Goal: Book appointment/travel/reservation

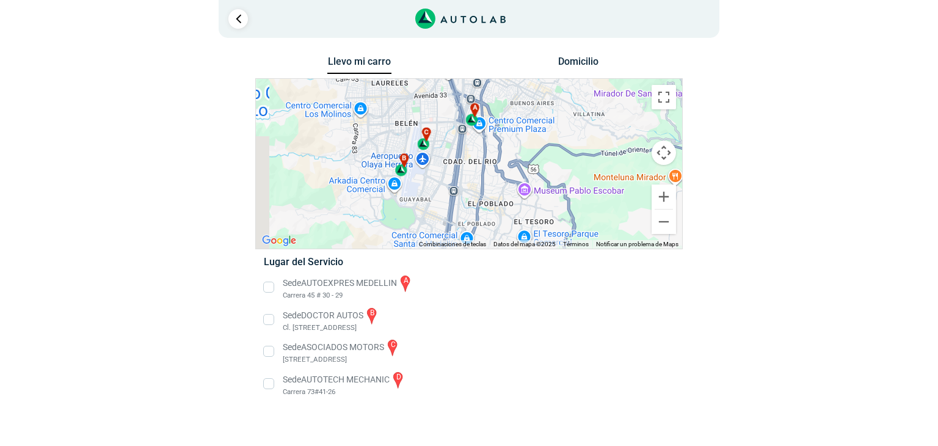
drag, startPoint x: 428, startPoint y: 169, endPoint x: 480, endPoint y: 207, distance: 64.8
click at [480, 207] on div "a b c d" at bounding box center [469, 164] width 426 height 170
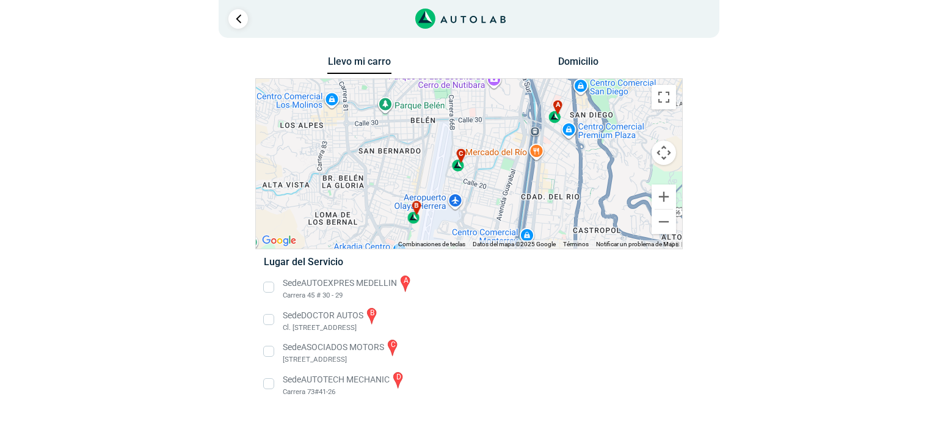
drag, startPoint x: 475, startPoint y: 160, endPoint x: 512, endPoint y: 203, distance: 56.7
click at [512, 203] on div "a b c d" at bounding box center [469, 164] width 426 height 170
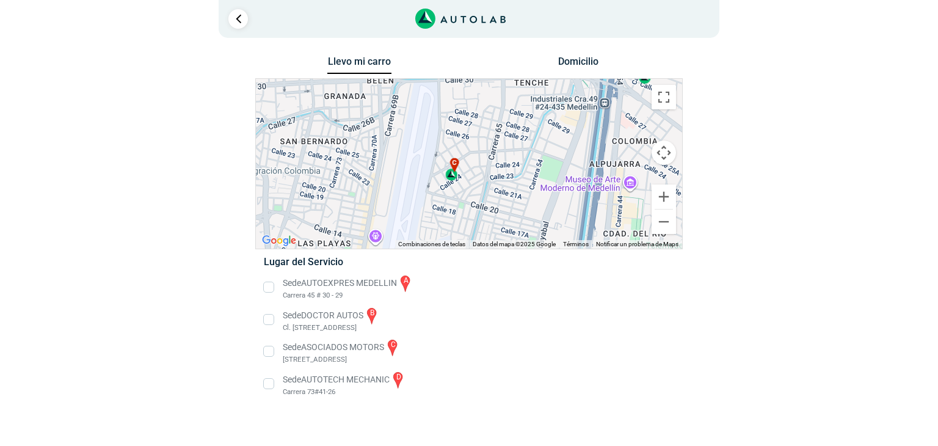
drag, startPoint x: 489, startPoint y: 166, endPoint x: 525, endPoint y: 194, distance: 45.8
click at [525, 194] on div "a b c d" at bounding box center [469, 164] width 426 height 170
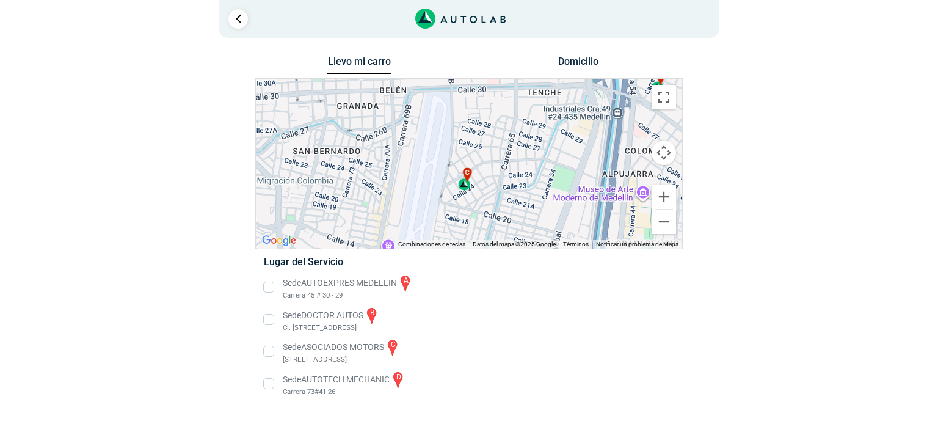
click at [268, 290] on li "Sede AUTOEXPRES MEDELLIN a Carrera 45 # 30 - 29" at bounding box center [469, 287] width 428 height 27
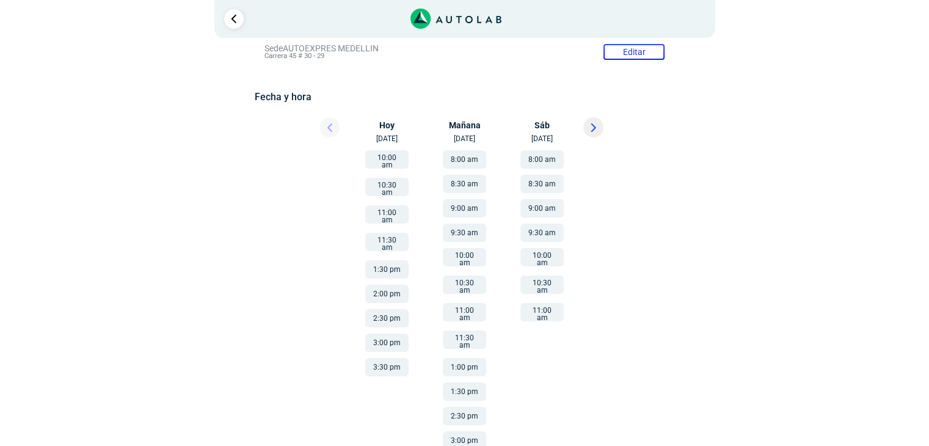
scroll to position [153, 0]
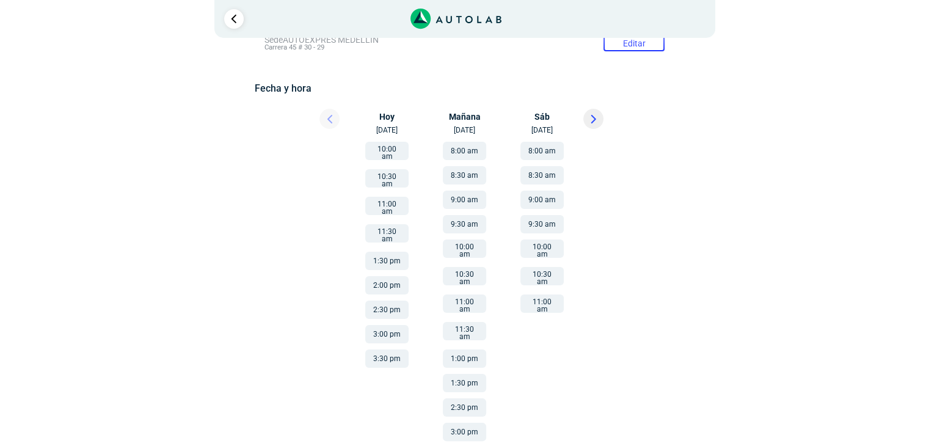
click at [596, 120] on icon at bounding box center [593, 119] width 5 height 9
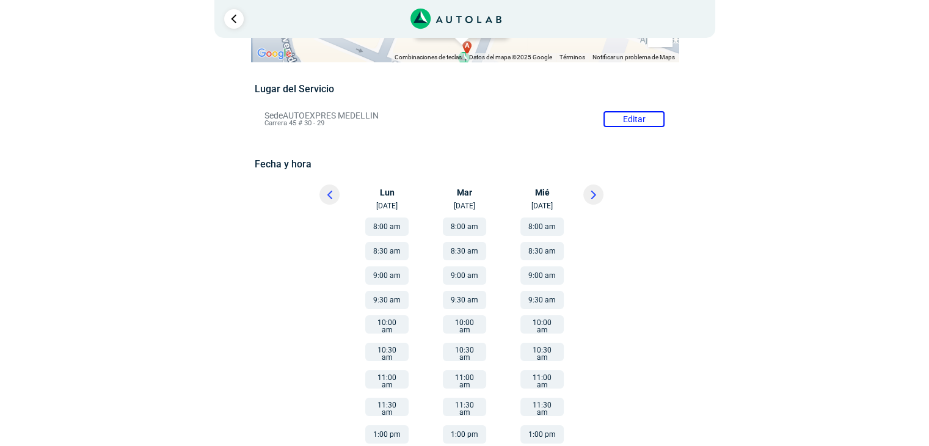
scroll to position [78, 0]
click at [598, 189] on button at bounding box center [593, 194] width 20 height 20
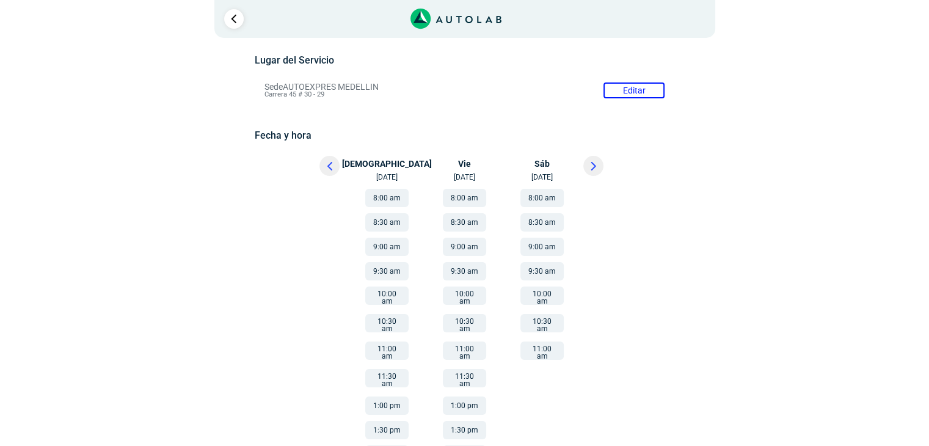
scroll to position [183, 0]
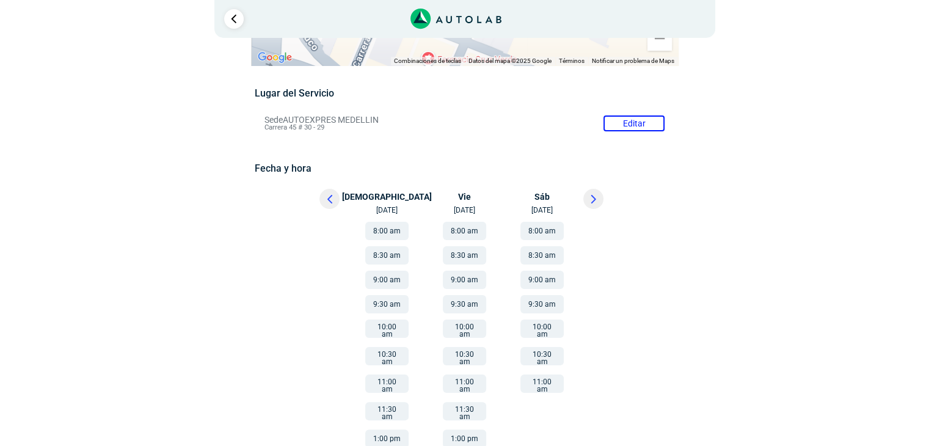
click at [335, 189] on button at bounding box center [330, 199] width 20 height 20
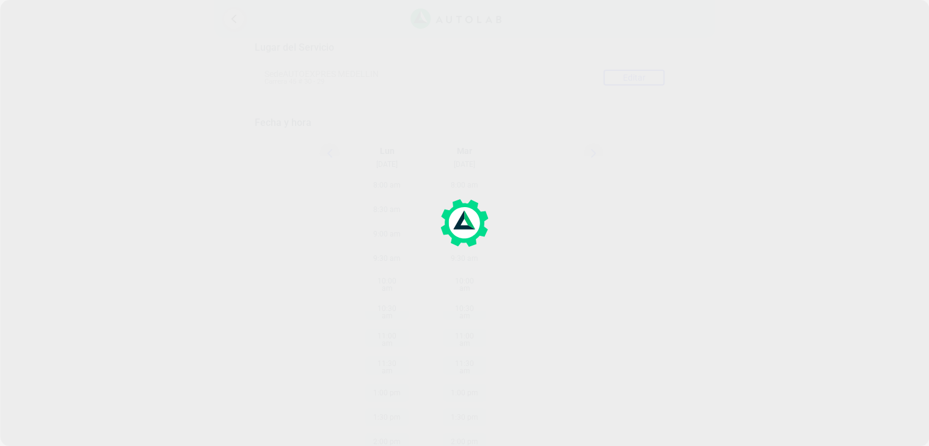
scroll to position [122, 0]
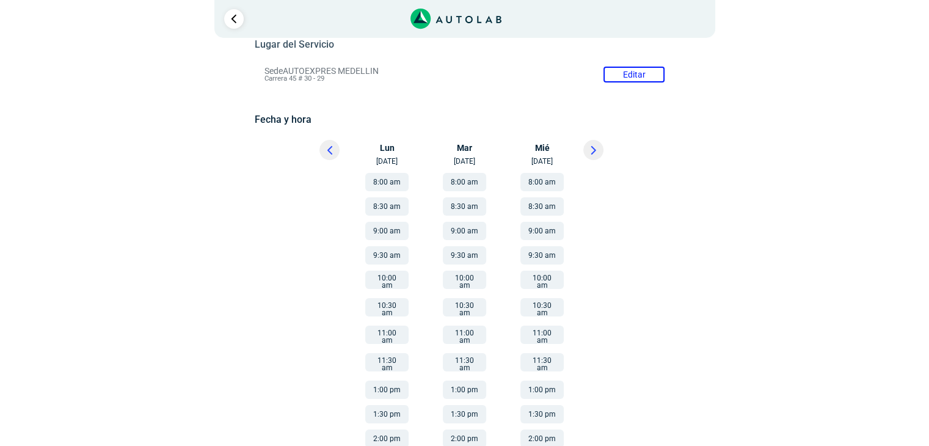
click at [319, 150] on div at bounding box center [318, 153] width 73 height 27
click at [326, 154] on button at bounding box center [330, 150] width 20 height 20
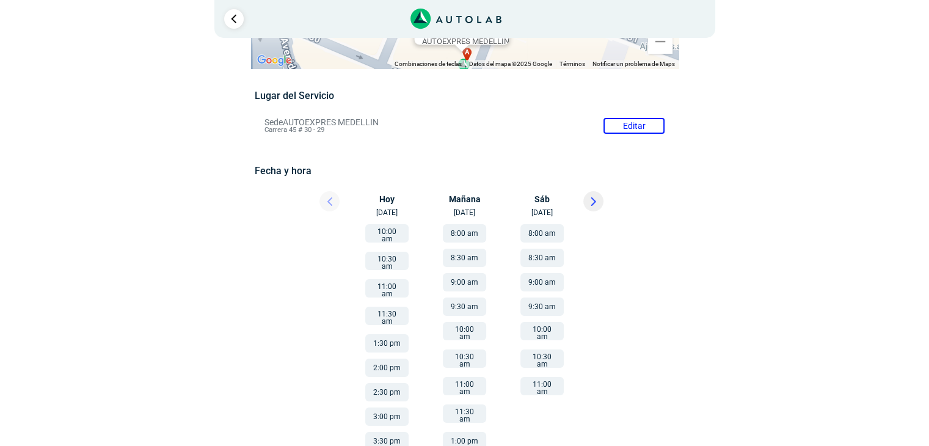
scroll to position [0, 0]
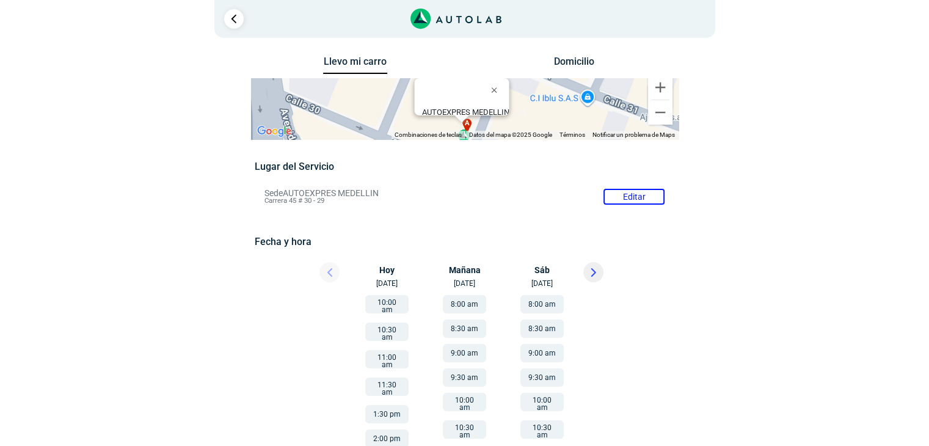
click at [575, 64] on button "Domicilio" at bounding box center [574, 65] width 64 height 18
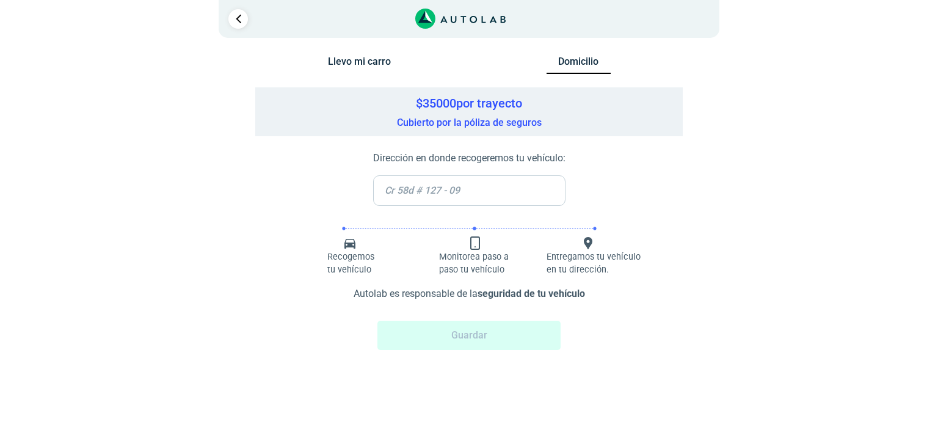
drag, startPoint x: 419, startPoint y: 126, endPoint x: 469, endPoint y: 124, distance: 50.1
click at [468, 125] on div "$ 35000 por trayecto Cubierto por la póliza de seguros" at bounding box center [469, 111] width 428 height 49
click at [508, 118] on div "$ 35000 por trayecto Cubierto por la póliza de seguros" at bounding box center [469, 111] width 428 height 49
click at [440, 106] on h5 "$ 35000 por trayecto" at bounding box center [468, 103] width 415 height 15
click at [439, 104] on h5 "$ 35000 por trayecto" at bounding box center [468, 103] width 415 height 15
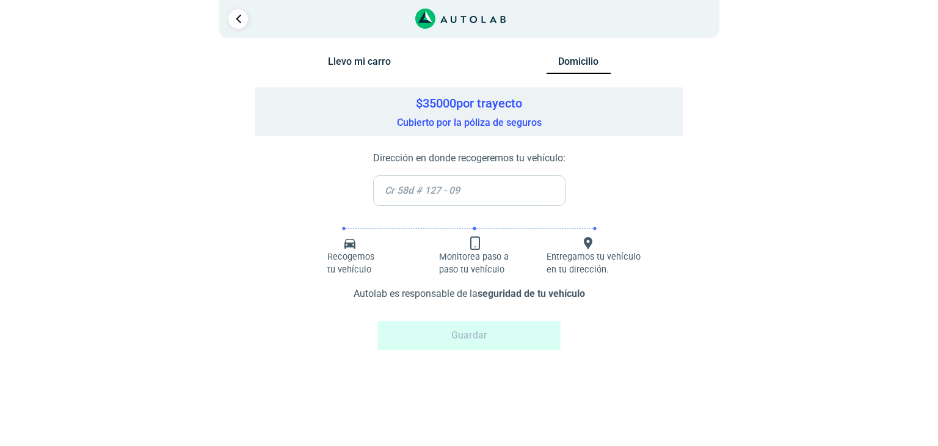
drag, startPoint x: 440, startPoint y: 255, endPoint x: 492, endPoint y: 261, distance: 52.3
click at [492, 261] on p "Monitorea paso a paso tu vehículo" at bounding box center [478, 263] width 79 height 26
click at [504, 267] on p "Monitorea paso a paso tu vehículo" at bounding box center [478, 263] width 79 height 26
drag, startPoint x: 505, startPoint y: 268, endPoint x: 448, endPoint y: 260, distance: 57.4
click at [448, 260] on p "Monitorea paso a paso tu vehículo" at bounding box center [478, 263] width 79 height 26
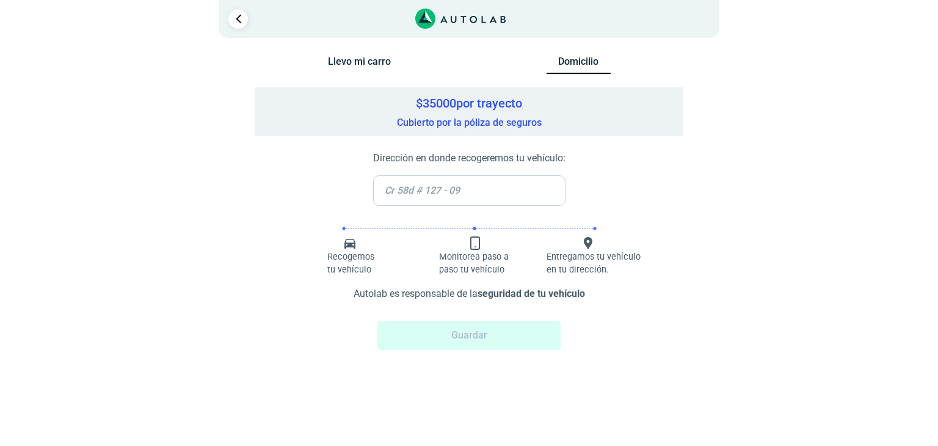
click at [611, 260] on p "Entregamos tu vehículo en tu dirección." at bounding box center [595, 263] width 97 height 26
click at [371, 62] on button "Llevo mi carro" at bounding box center [359, 65] width 64 height 18
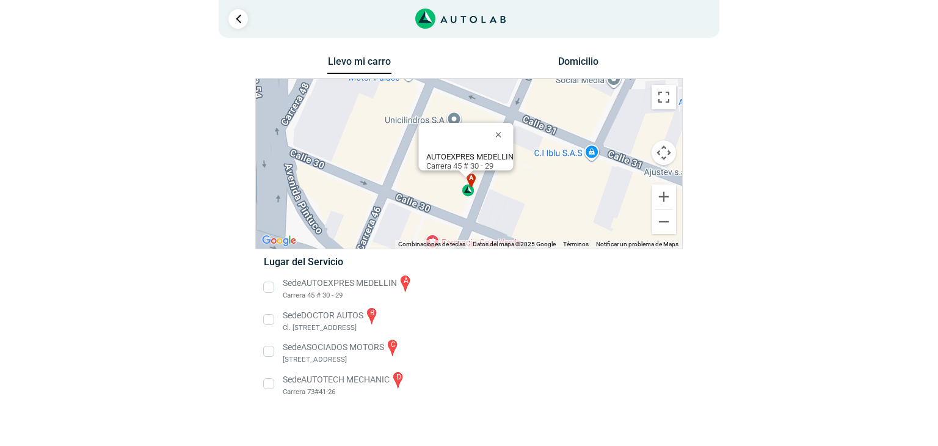
click at [271, 287] on li "Sede AUTOEXPRES MEDELLIN a Carrera 45 # 30 - 29" at bounding box center [469, 287] width 428 height 27
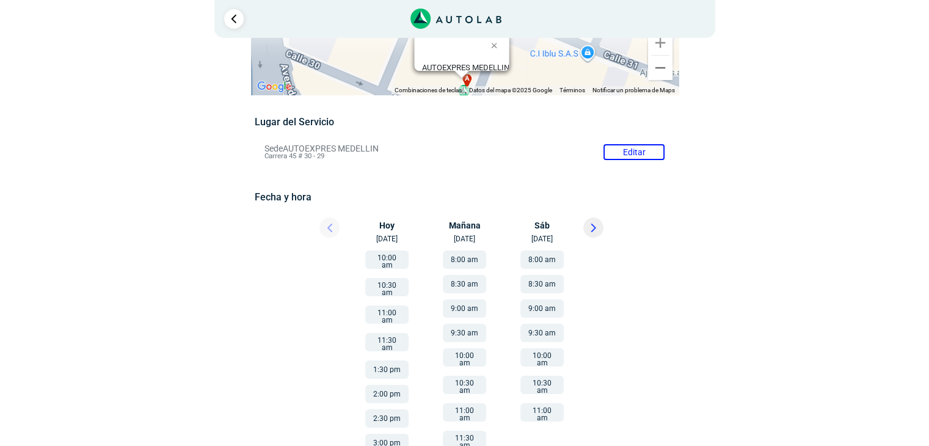
scroll to position [122, 0]
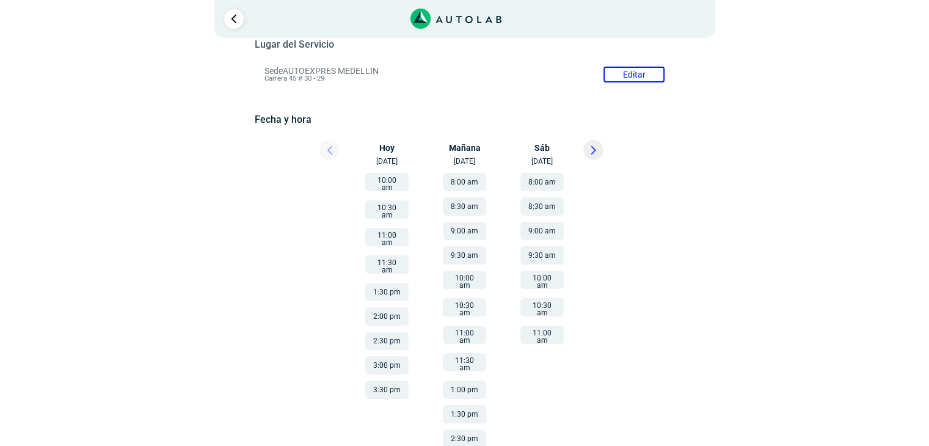
click at [545, 228] on button "9:00 am" at bounding box center [541, 231] width 43 height 18
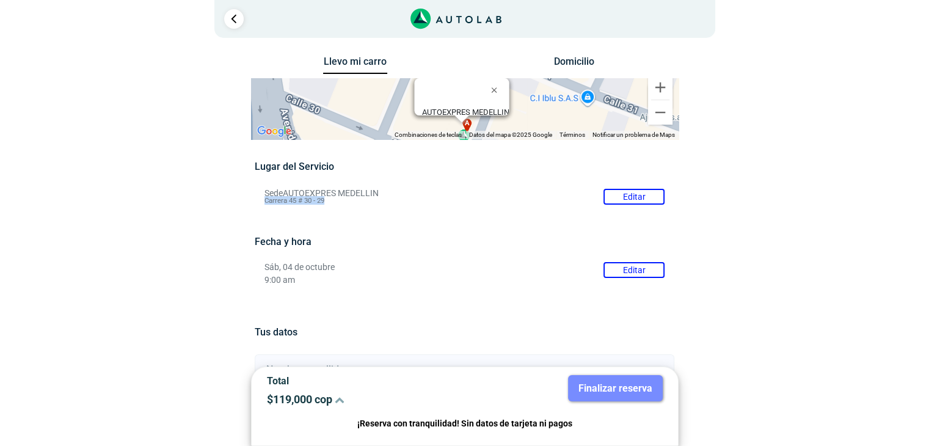
drag, startPoint x: 266, startPoint y: 206, endPoint x: 325, endPoint y: 203, distance: 59.3
click at [325, 203] on li "Sede AUTOEXPRES MEDELLIN Editar Carrera 45 # 30 - 29" at bounding box center [464, 197] width 418 height 20
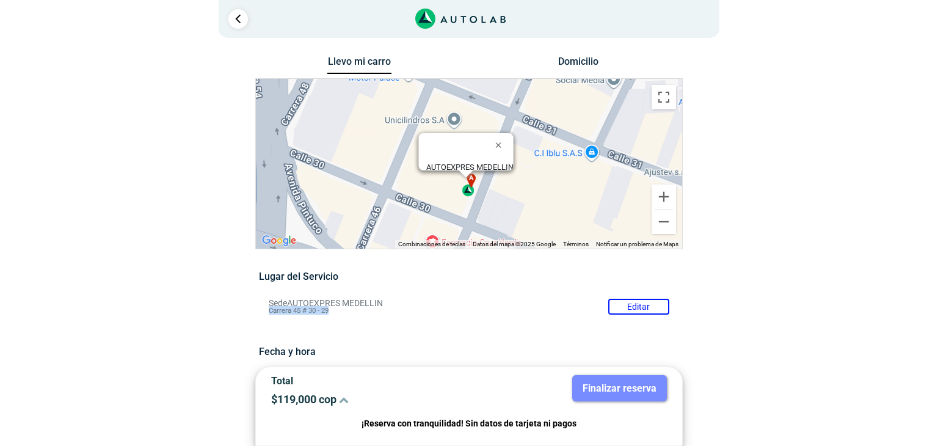
copy span "Carrera 45 # 30 - 29"
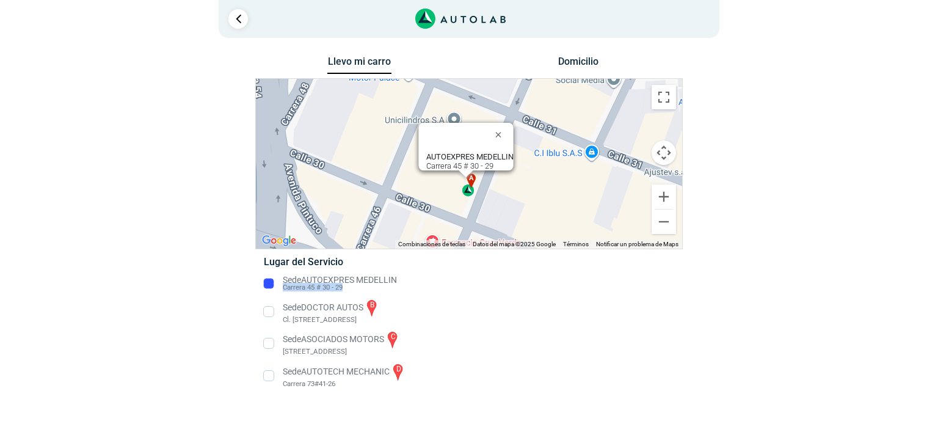
drag, startPoint x: 283, startPoint y: 291, endPoint x: 343, endPoint y: 289, distance: 59.9
click at [343, 289] on li "Sede AUTOEXPRES MEDELLIN Carrera 45 # 30 - 29" at bounding box center [469, 284] width 428 height 20
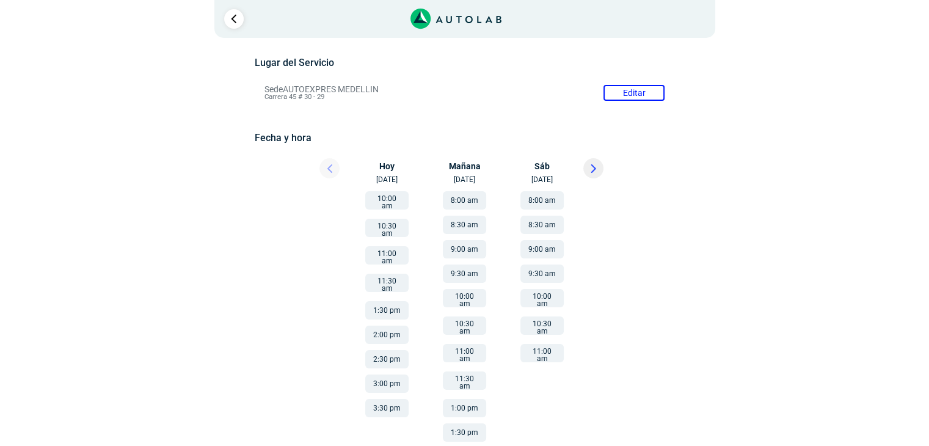
scroll to position [183, 0]
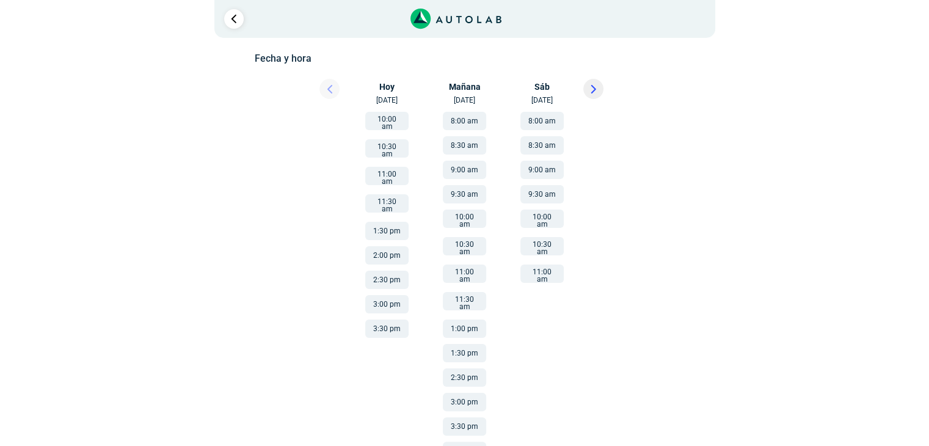
click at [542, 169] on button "9:00 am" at bounding box center [541, 170] width 43 height 18
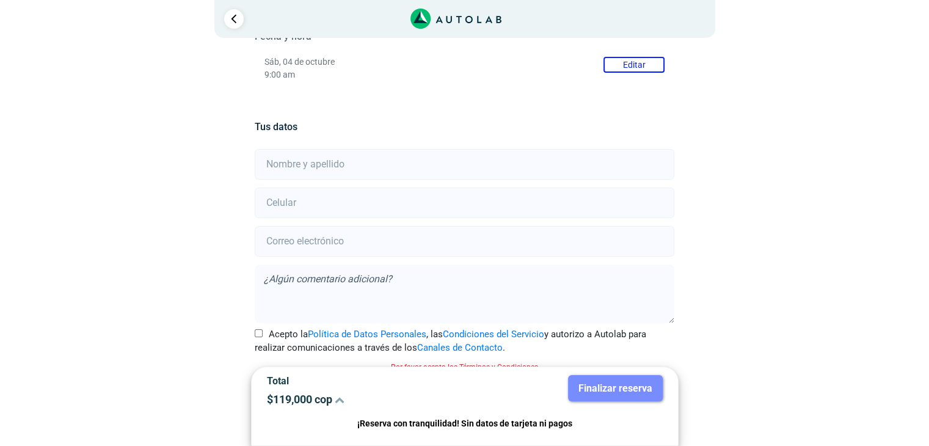
scroll to position [217, 0]
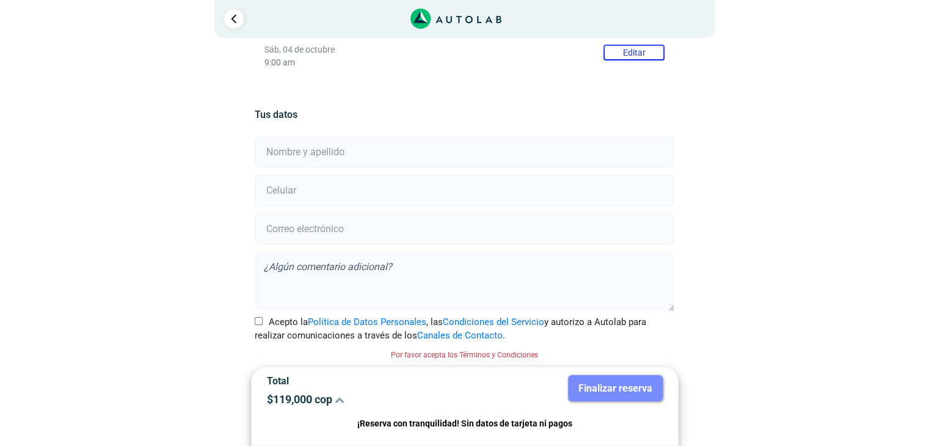
click at [343, 158] on input "text" at bounding box center [465, 152] width 420 height 31
type input "[PERSON_NAME]"
type input "3005076422"
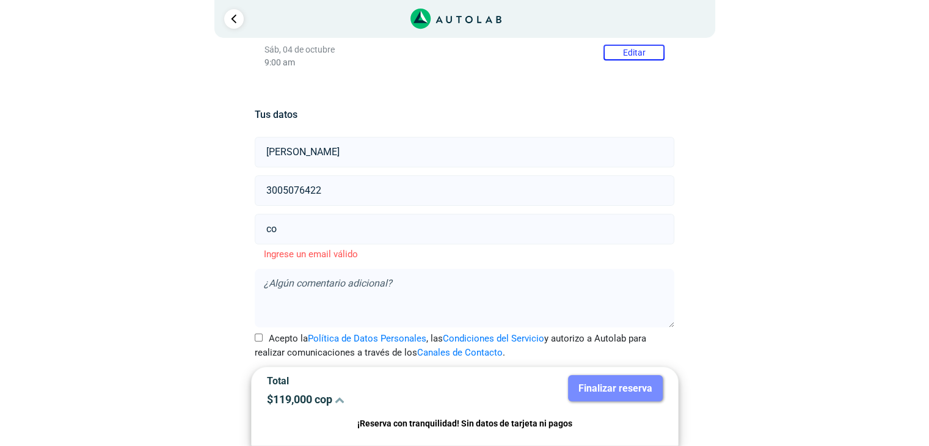
type input "c"
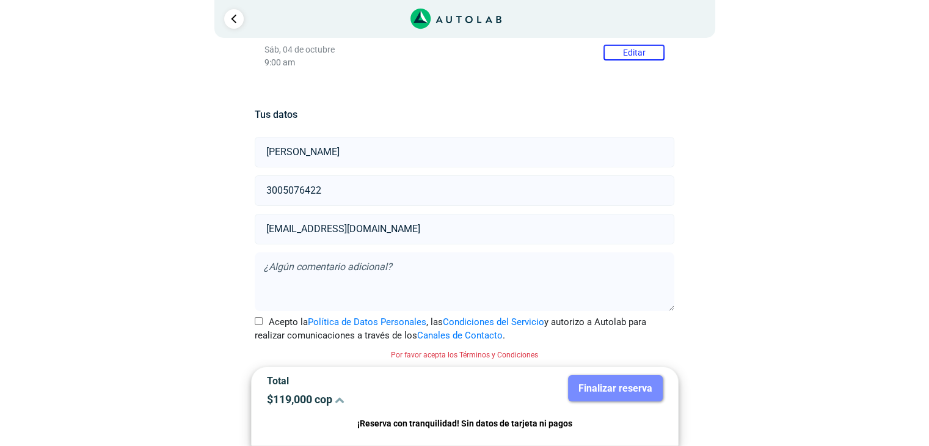
type input "[EMAIL_ADDRESS][DOMAIN_NAME]"
click at [260, 319] on input "Acepto la Política de Datos Personales , las Condiciones del Servicio y autoriz…" at bounding box center [259, 321] width 8 height 8
checkbox input "true"
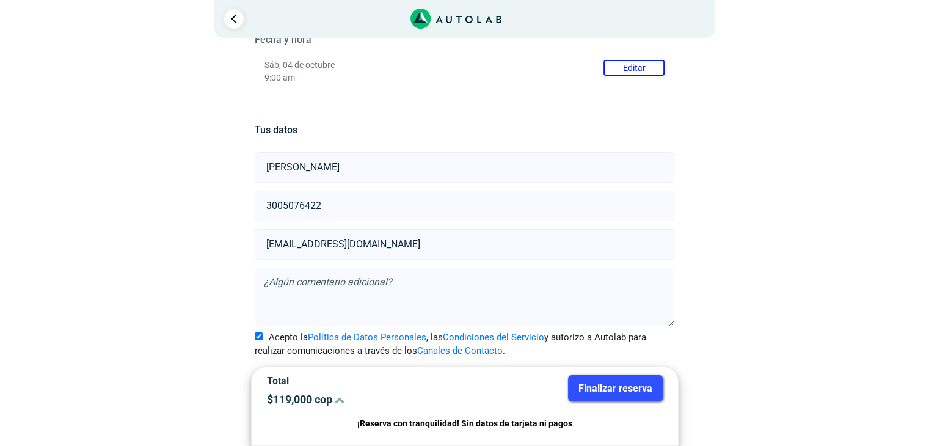
scroll to position [201, 0]
click at [630, 394] on button "Finalizar reserva" at bounding box center [615, 388] width 95 height 26
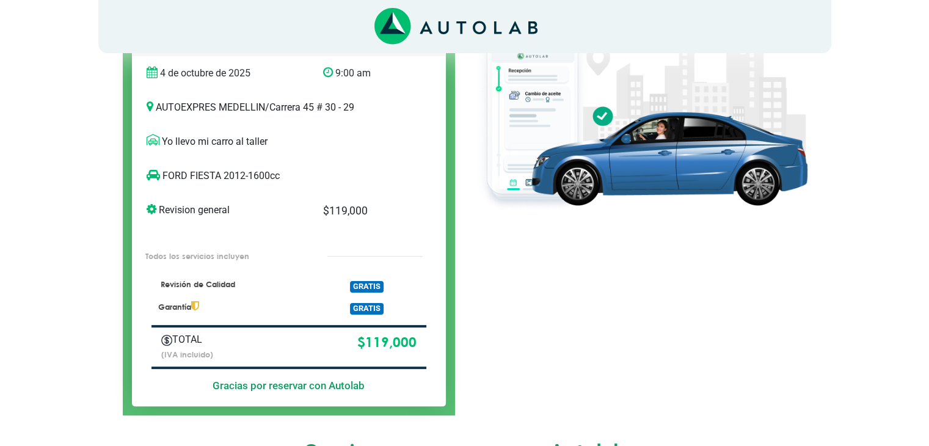
scroll to position [183, 0]
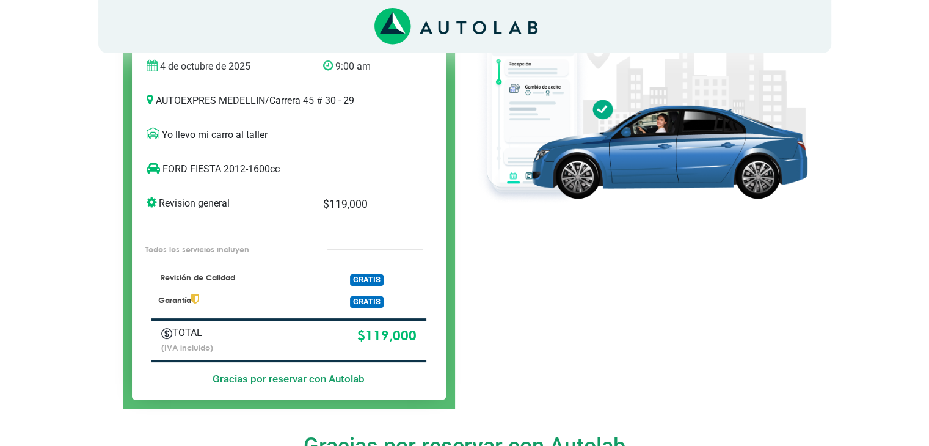
click at [356, 274] on span "GRATIS" at bounding box center [367, 280] width 34 height 12
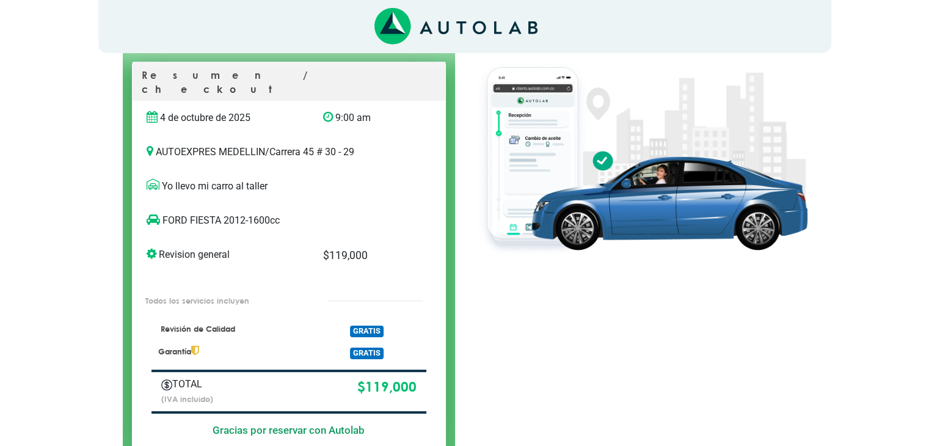
scroll to position [130, 0]
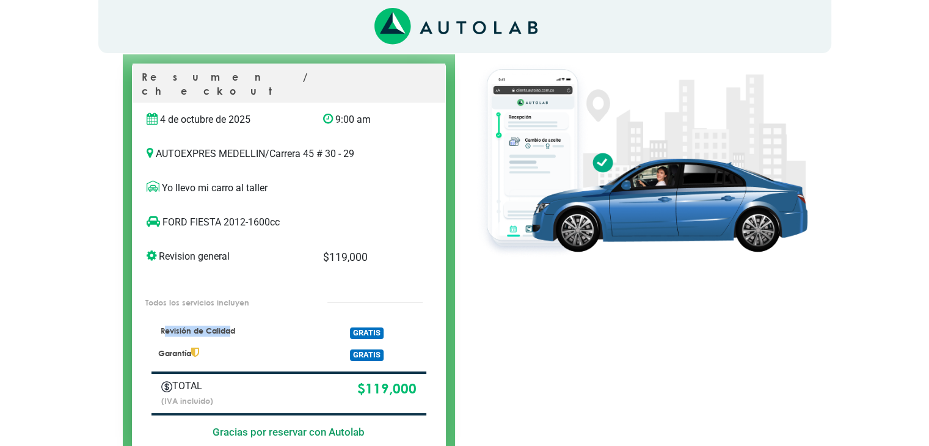
drag, startPoint x: 163, startPoint y: 321, endPoint x: 235, endPoint y: 319, distance: 72.7
click at [235, 326] on p "Revisión de Calidad" at bounding box center [231, 331] width 147 height 11
click at [236, 326] on p "Revisión de Calidad" at bounding box center [231, 331] width 147 height 11
click at [222, 326] on p "Revisión de Calidad" at bounding box center [231, 331] width 147 height 11
drag, startPoint x: 158, startPoint y: 318, endPoint x: 241, endPoint y: 316, distance: 83.7
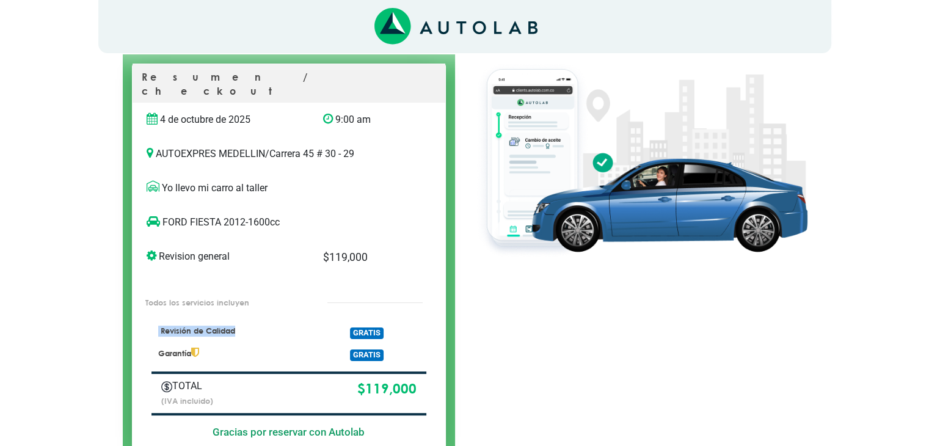
click at [241, 326] on p "Revisión de Calidad" at bounding box center [231, 331] width 147 height 11
copy p "Revisión de Calidad"
